Goal: Communication & Community: Answer question/provide support

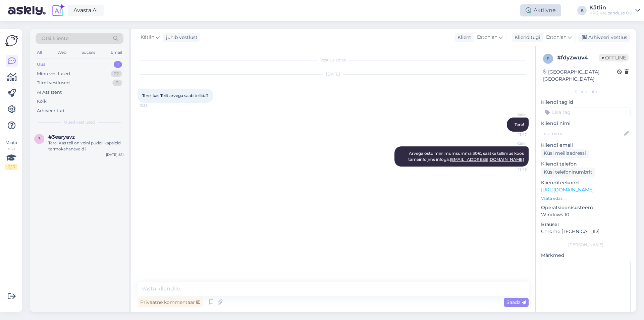
click at [535, 14] on div "Aktiivne" at bounding box center [541, 10] width 41 height 12
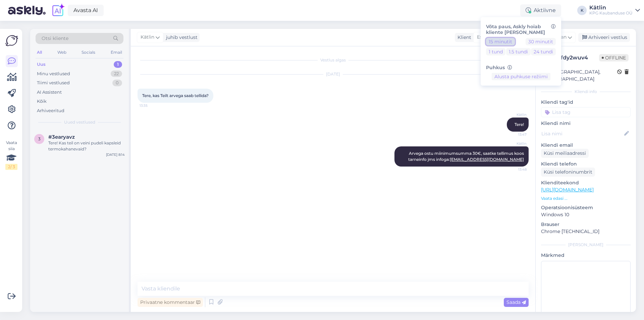
click at [498, 43] on button "15 minutit" at bounding box center [500, 41] width 29 height 7
click at [500, 39] on button "15 minutit" at bounding box center [500, 41] width 29 height 7
click at [80, 144] on div "tere, kas kuidagi saab kontrollida kas see toode on kuskil kohapeal ka saadaval…" at bounding box center [86, 146] width 77 height 12
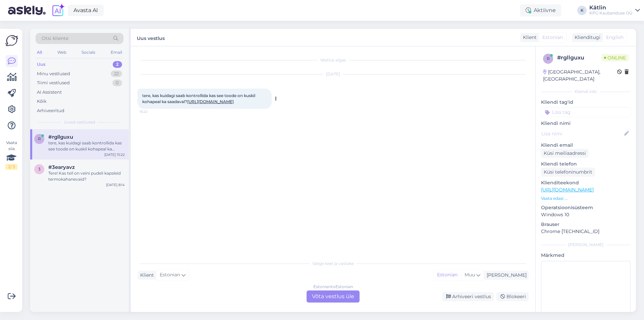
click at [198, 104] on link "[URL][DOMAIN_NAME]" at bounding box center [210, 101] width 47 height 5
click at [338, 288] on div "Estonian to Estonian" at bounding box center [333, 287] width 40 height 6
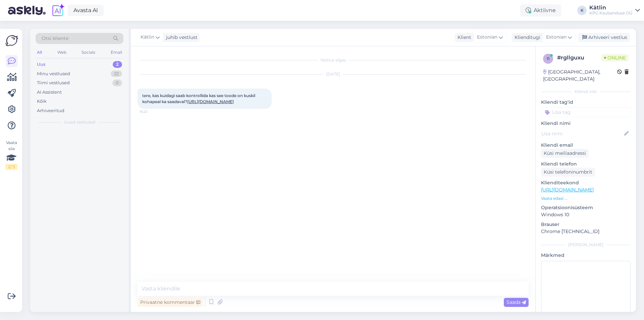
click at [338, 296] on div "Privaatne kommentaar Saada" at bounding box center [333, 302] width 391 height 13
click at [334, 289] on textarea at bounding box center [333, 289] width 391 height 14
type textarea "Tere!"
type textarea "Millise linna Magaziinis?"
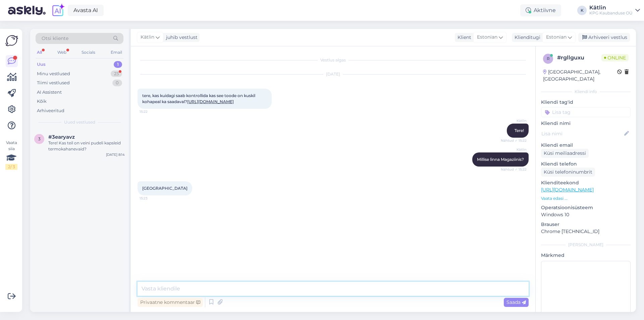
click at [191, 288] on textarea at bounding box center [333, 289] width 391 height 14
type textarea "Peaks olema saadaval Tähesajus, Raudalus ja ka Viimsis."
click at [190, 286] on textarea at bounding box center [333, 289] width 391 height 14
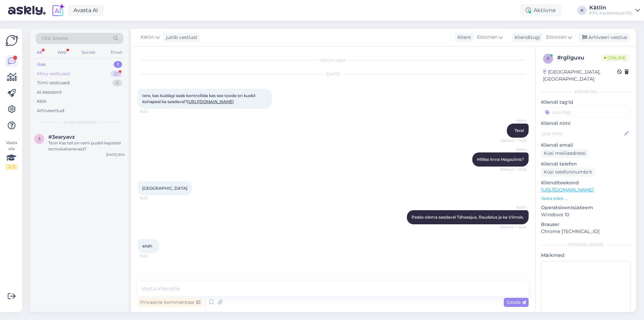
click at [58, 75] on div "Minu vestlused" at bounding box center [53, 73] width 33 height 7
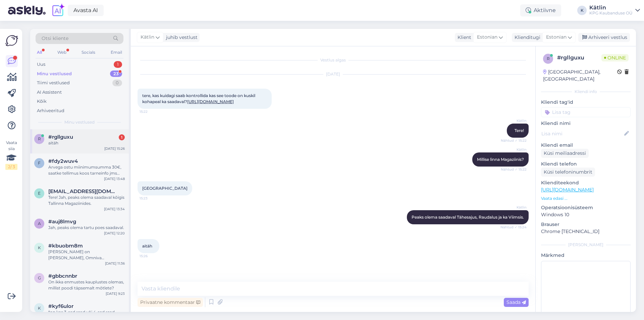
click at [77, 143] on div "aitäh" at bounding box center [86, 143] width 77 height 6
